Goal: Information Seeking & Learning: Learn about a topic

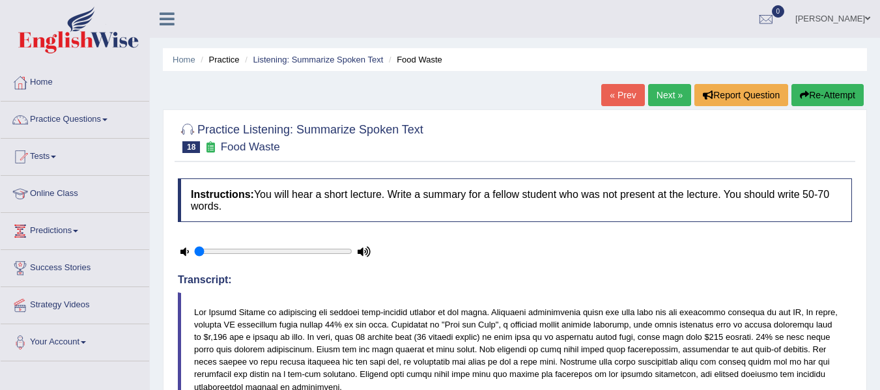
click at [672, 96] on link "Next »" at bounding box center [669, 95] width 43 height 22
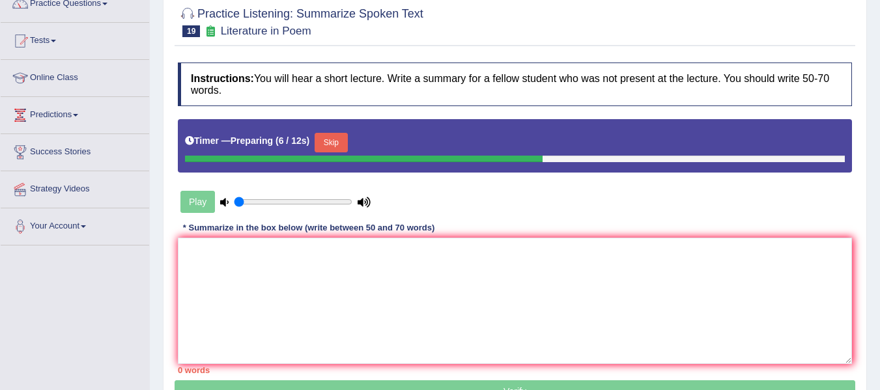
scroll to position [114, 0]
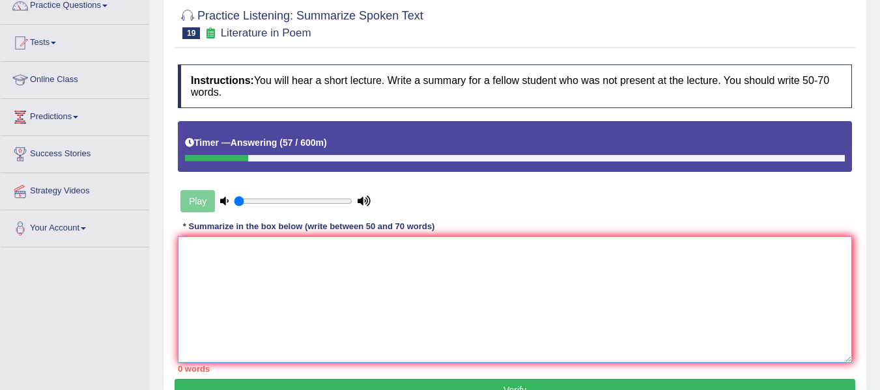
click at [220, 272] on textarea at bounding box center [515, 299] width 674 height 126
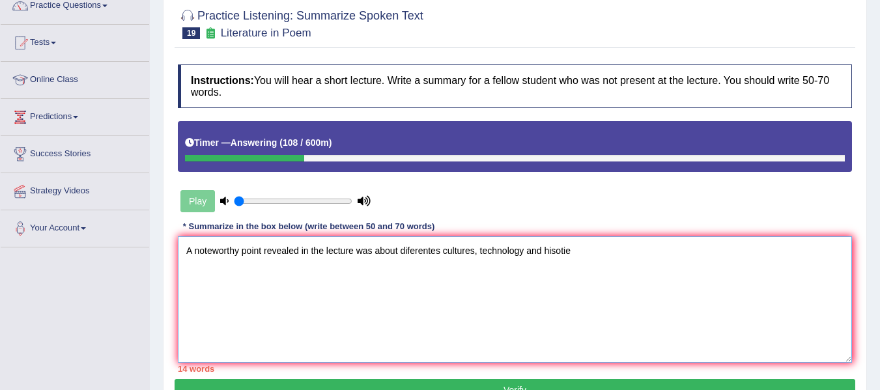
click at [629, 251] on textarea "A noteworthy point revealed in the lecture was about diferentes cultures, techn…" at bounding box center [515, 299] width 674 height 126
click at [470, 253] on textarea "A noteworthy point revealed in the lecture was about diferentes cultures, techn…" at bounding box center [515, 299] width 674 height 126
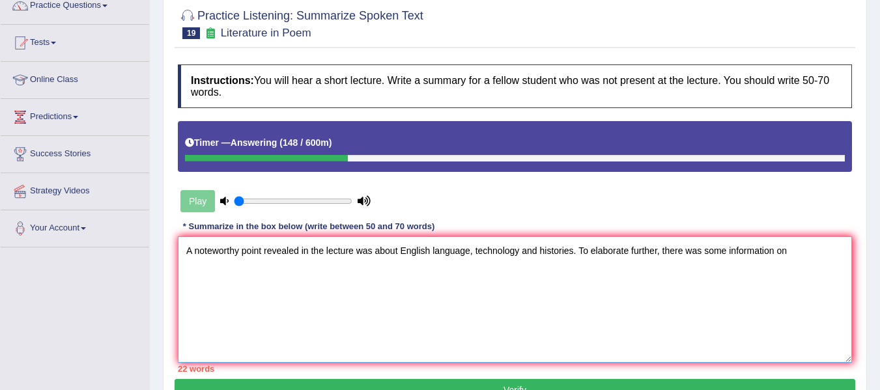
click at [800, 258] on textarea "A noteworthy point revealed in the lecture was about English language, technolo…" at bounding box center [515, 299] width 674 height 126
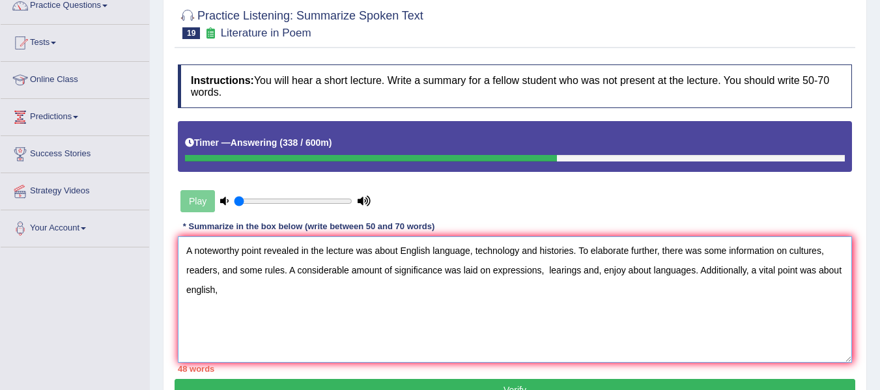
click at [239, 294] on textarea "A noteworthy point revealed in the lecture was about English language, technolo…" at bounding box center [515, 299] width 674 height 126
click at [191, 289] on textarea "A noteworthy point revealed in the lecture was about English language, technolo…" at bounding box center [515, 299] width 674 height 126
click at [236, 293] on textarea "A noteworthy point revealed in the lecture was about English language, technolo…" at bounding box center [515, 299] width 674 height 126
click at [195, 270] on textarea "A noteworthy point revealed in the lecture was about English language, technolo…" at bounding box center [515, 299] width 674 height 126
click at [257, 296] on textarea "A noteworthy point revealed in the lecture was about English language, technolo…" at bounding box center [515, 299] width 674 height 126
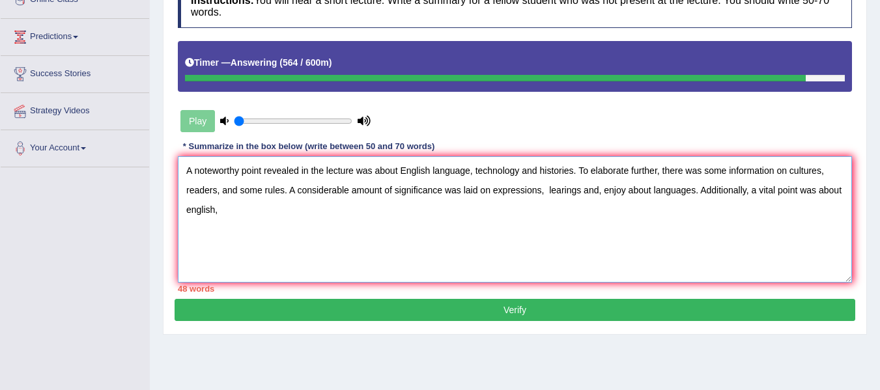
scroll to position [246, 0]
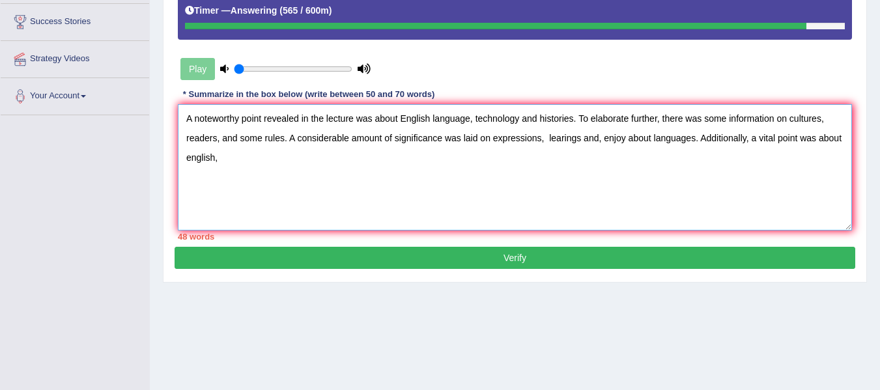
type textarea "A noteworthy point revealed in the lecture was about English language, technolo…"
click at [449, 256] on button "Verify" at bounding box center [515, 258] width 681 height 22
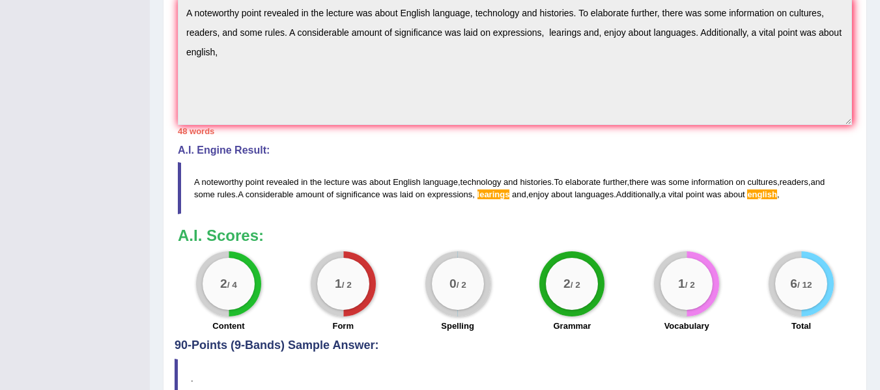
scroll to position [467, 0]
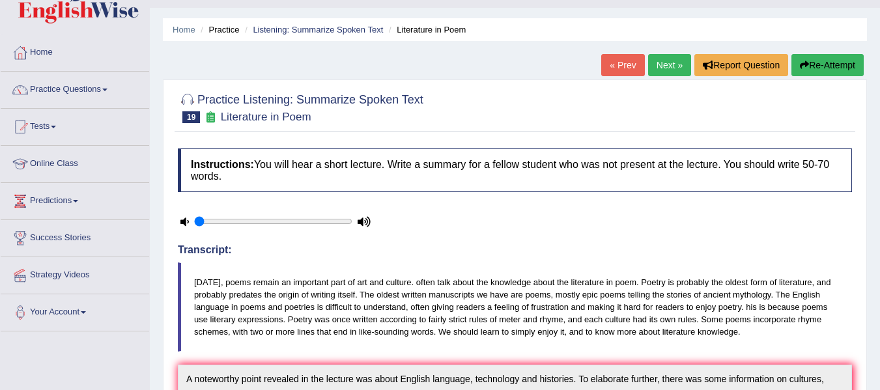
scroll to position [32, 0]
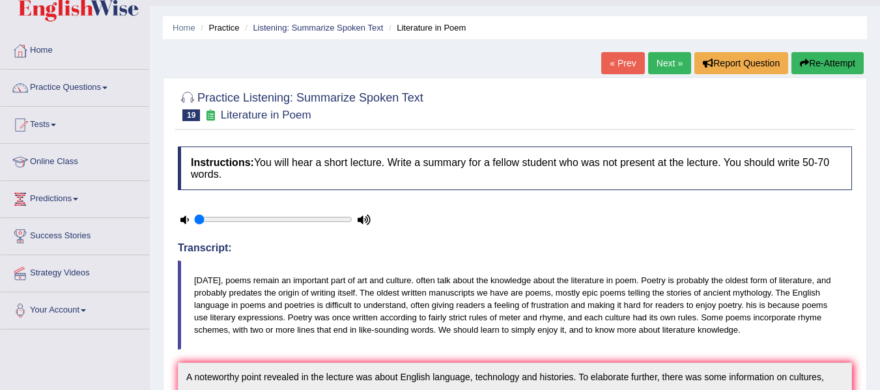
click at [56, 126] on span at bounding box center [53, 125] width 5 height 3
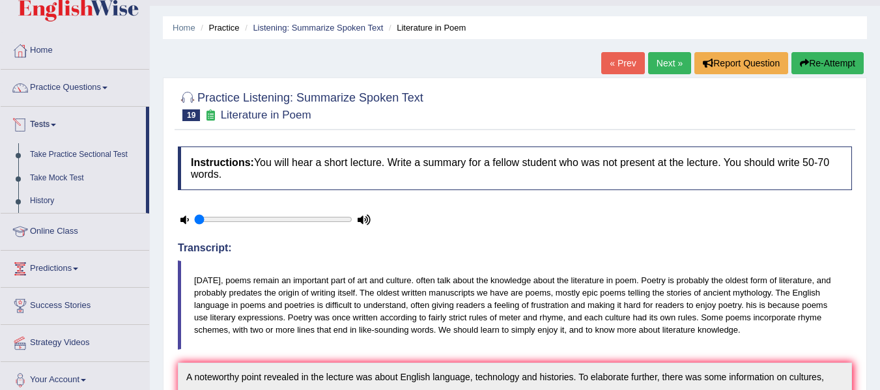
click at [56, 125] on span at bounding box center [53, 125] width 5 height 3
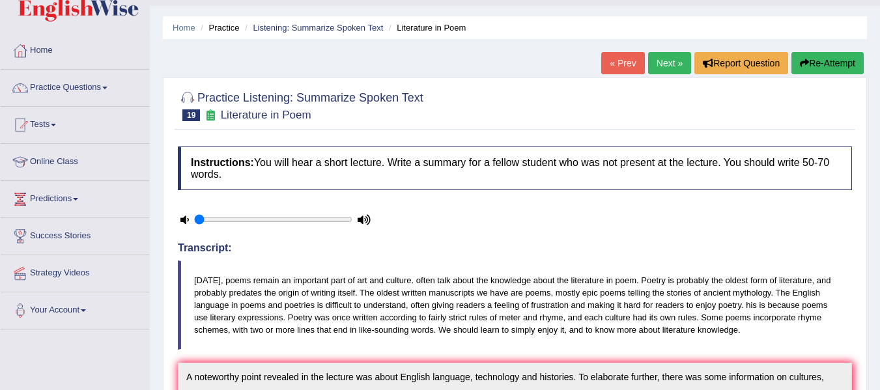
click at [107, 88] on span at bounding box center [104, 88] width 5 height 3
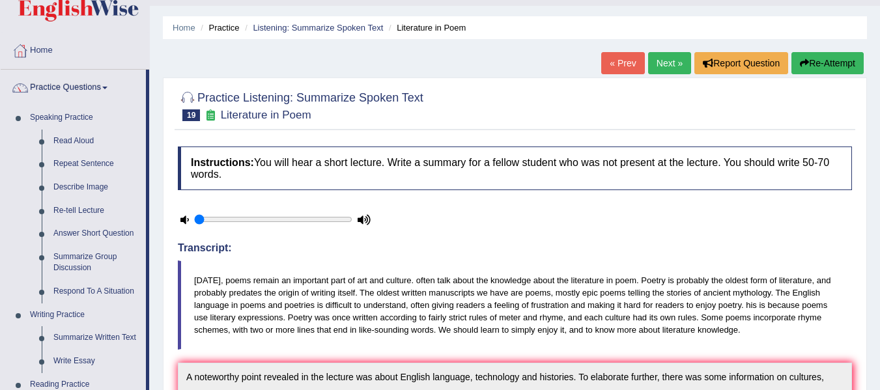
click at [107, 88] on span at bounding box center [104, 88] width 5 height 3
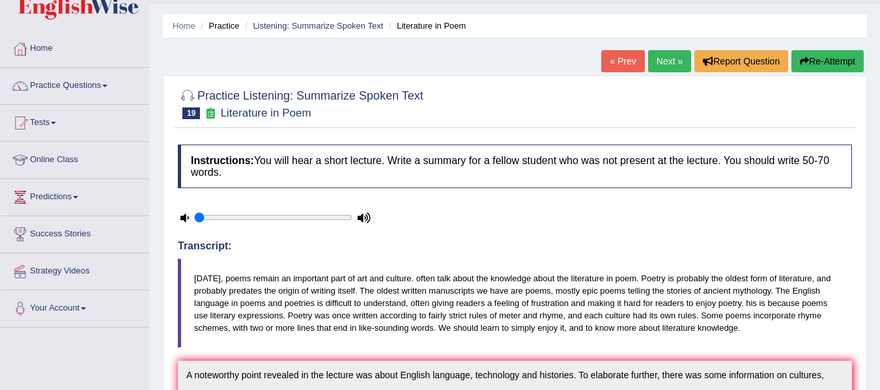
scroll to position [0, 0]
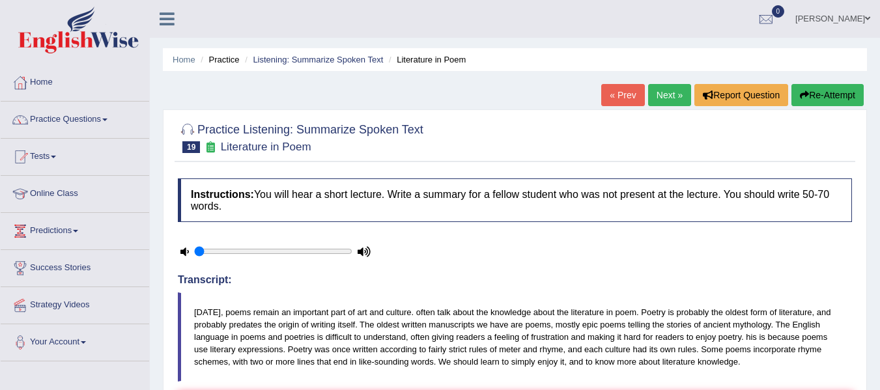
click at [107, 120] on span at bounding box center [104, 120] width 5 height 3
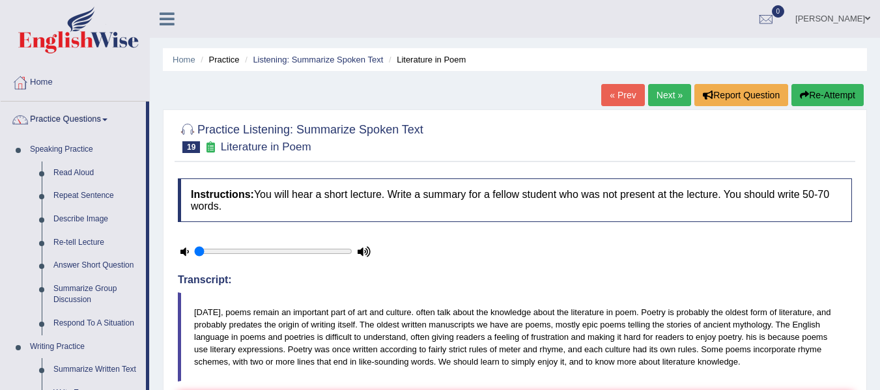
click at [107, 120] on span at bounding box center [104, 120] width 5 height 3
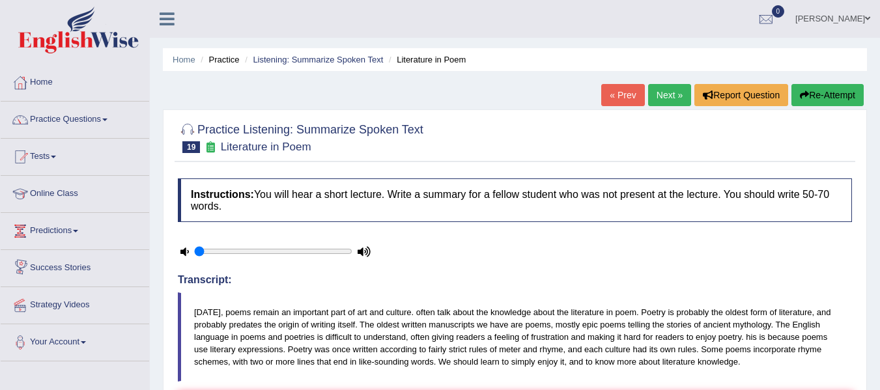
click at [498, 33] on ul "Melani Toggle navigation Username: Melanipicoc Access Type: Online Subscription…" at bounding box center [624, 18] width 511 height 37
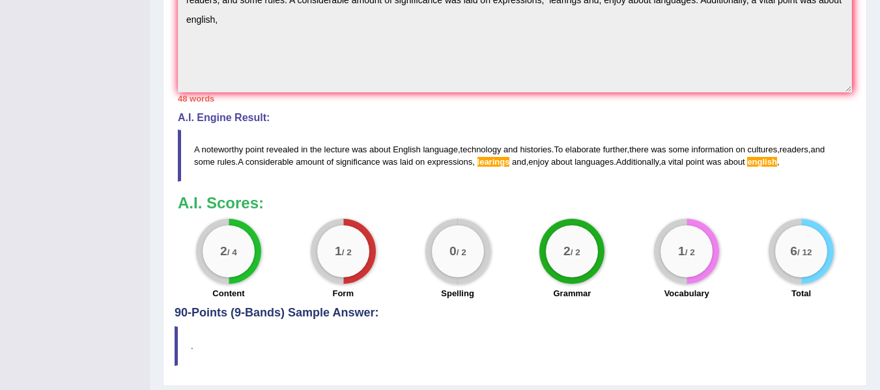
scroll to position [467, 0]
